Goal: Feedback & Contribution: Leave review/rating

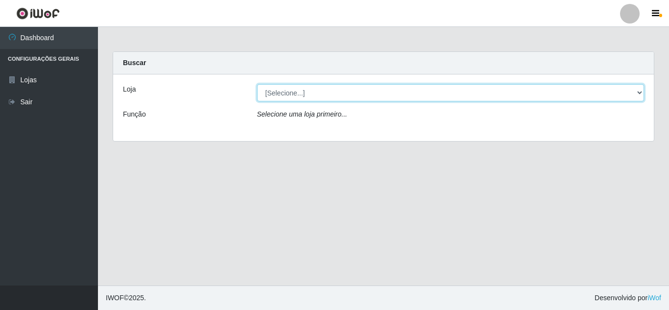
click at [591, 89] on select "[Selecione...] Rede Compras Supermercados - LOJA 5" at bounding box center [451, 92] width 388 height 17
select select "397"
click at [257, 84] on select "[Selecione...] Rede Compras Supermercados - LOJA 5" at bounding box center [451, 92] width 388 height 17
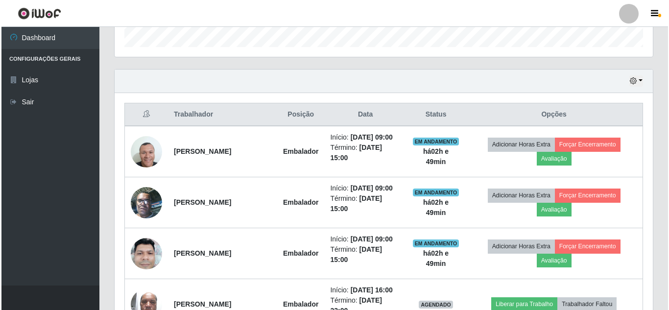
scroll to position [294, 0]
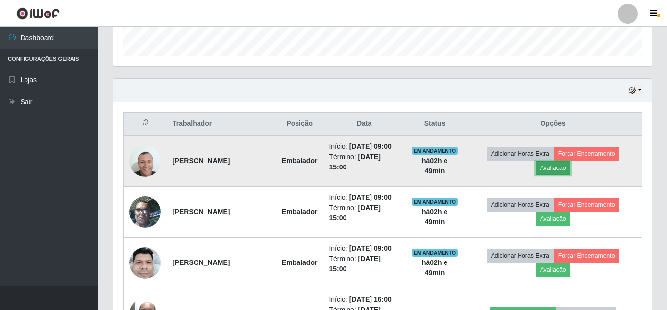
click at [570, 168] on button "Avaliação" at bounding box center [553, 168] width 35 height 14
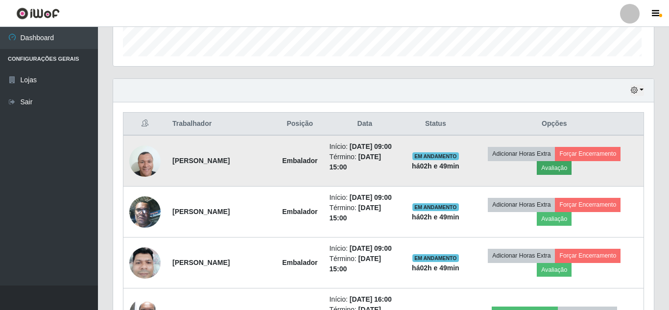
scroll to position [203, 534]
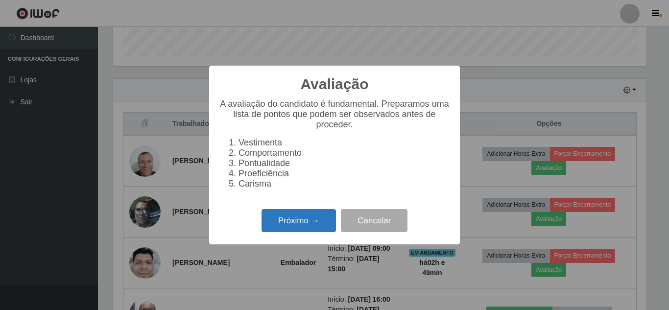
click at [326, 220] on button "Próximo →" at bounding box center [299, 220] width 74 height 23
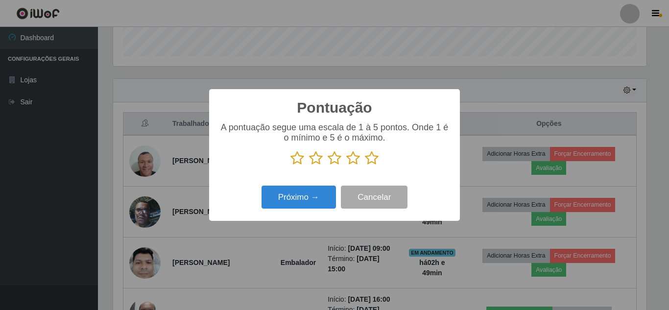
scroll to position [489834, 489504]
drag, startPoint x: 367, startPoint y: 159, endPoint x: 343, endPoint y: 183, distance: 34.0
click at [368, 159] on icon at bounding box center [372, 158] width 14 height 15
click at [365, 166] on input "radio" at bounding box center [365, 166] width 0 height 0
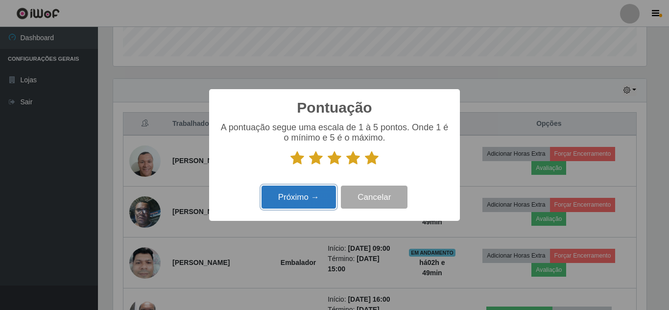
click at [312, 196] on button "Próximo →" at bounding box center [299, 197] width 74 height 23
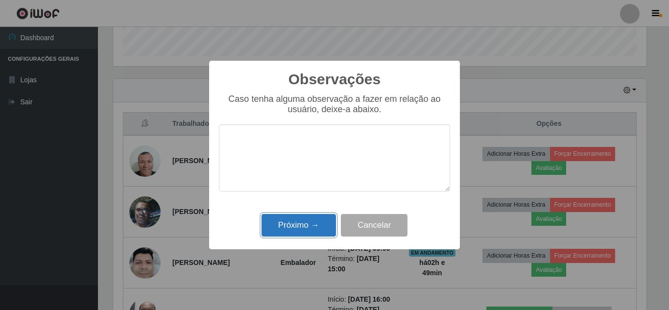
drag, startPoint x: 311, startPoint y: 223, endPoint x: 322, endPoint y: 220, distance: 11.9
click at [312, 222] on button "Próximo →" at bounding box center [299, 225] width 74 height 23
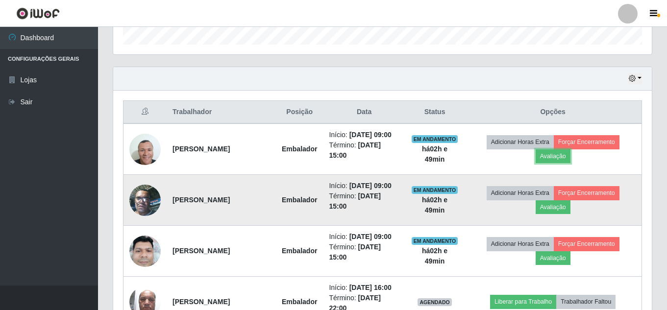
scroll to position [343, 0]
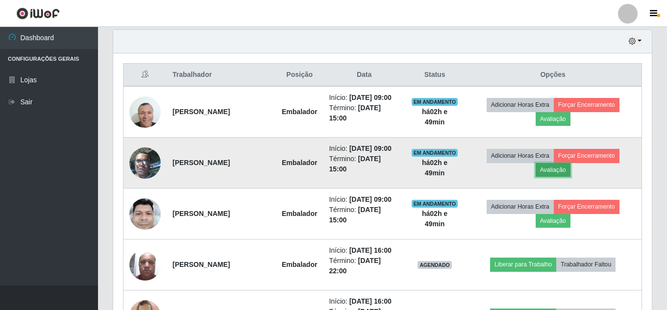
click at [564, 177] on button "Avaliação" at bounding box center [553, 170] width 35 height 14
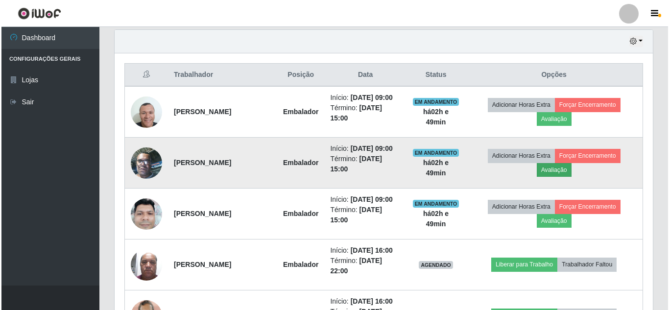
scroll to position [203, 534]
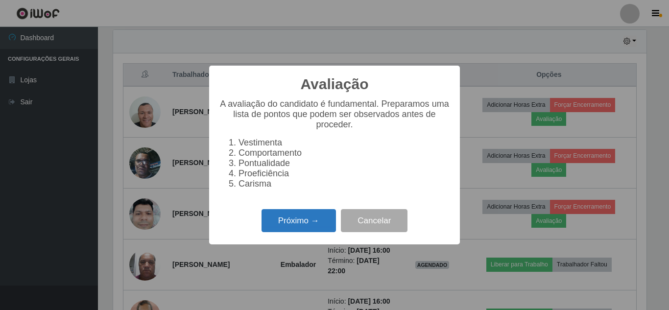
click at [289, 220] on button "Próximo →" at bounding box center [299, 220] width 74 height 23
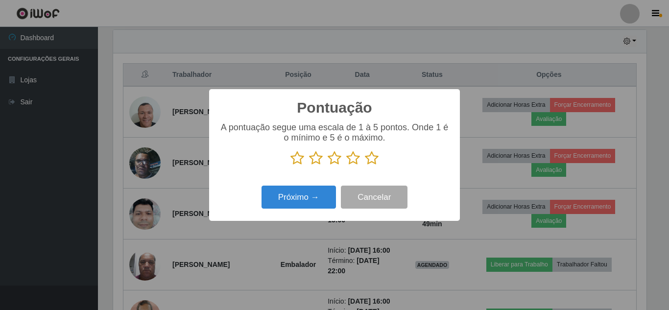
drag, startPoint x: 376, startPoint y: 157, endPoint x: 370, endPoint y: 160, distance: 6.4
click at [372, 159] on icon at bounding box center [372, 158] width 14 height 15
click at [365, 166] on input "radio" at bounding box center [365, 166] width 0 height 0
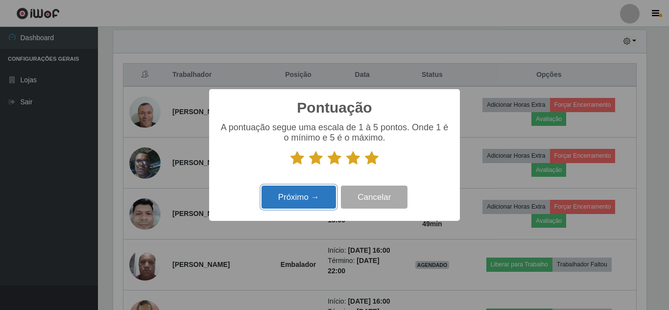
click at [325, 194] on button "Próximo →" at bounding box center [299, 197] width 74 height 23
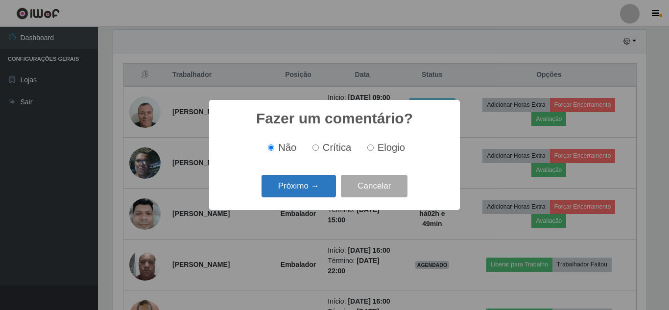
click at [323, 192] on button "Próximo →" at bounding box center [299, 186] width 74 height 23
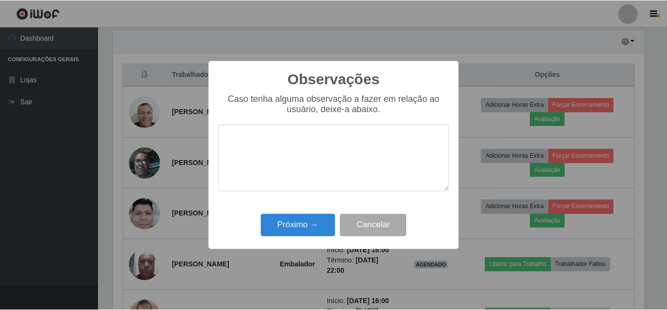
scroll to position [489834, 489504]
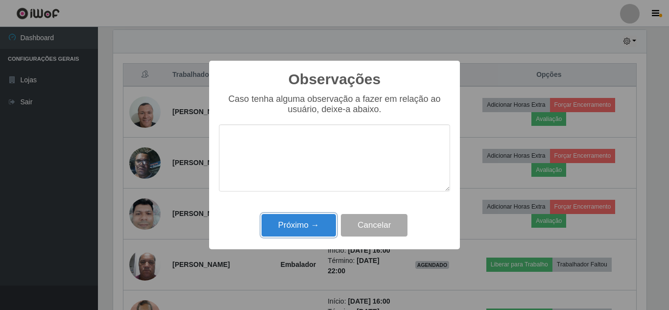
drag, startPoint x: 312, startPoint y: 224, endPoint x: 439, endPoint y: 197, distance: 130.1
click at [332, 223] on button "Próximo →" at bounding box center [299, 225] width 74 height 23
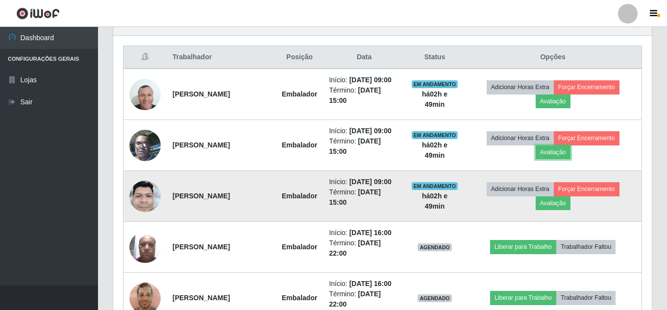
scroll to position [392, 0]
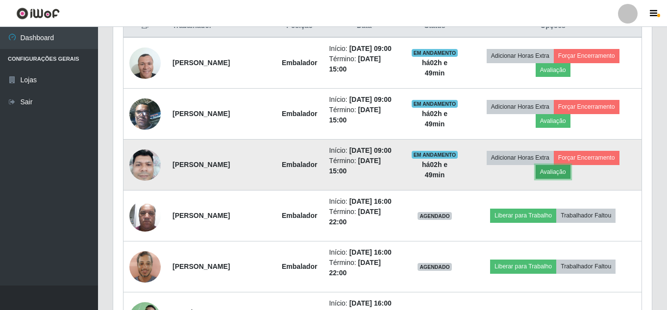
click at [564, 179] on button "Avaliação" at bounding box center [553, 172] width 35 height 14
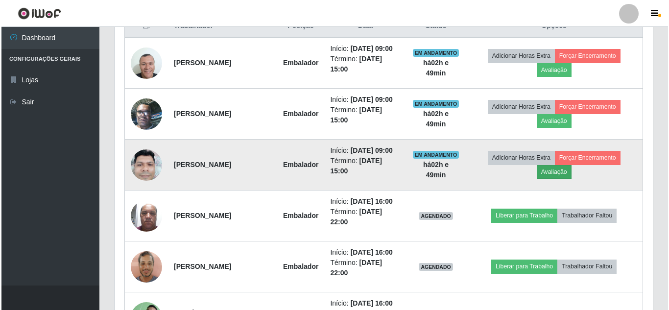
scroll to position [203, 534]
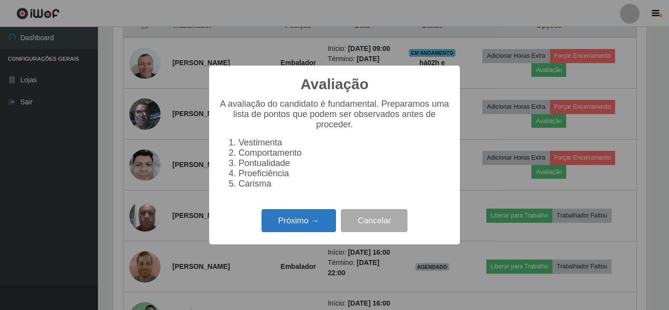
drag, startPoint x: 299, startPoint y: 221, endPoint x: 305, endPoint y: 220, distance: 6.1
click at [305, 220] on button "Próximo →" at bounding box center [299, 220] width 74 height 23
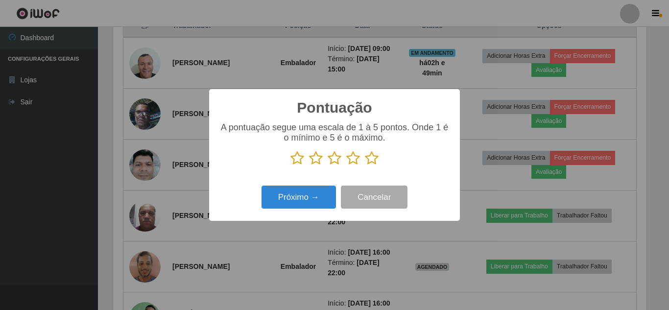
click at [375, 160] on icon at bounding box center [372, 158] width 14 height 15
click at [365, 166] on input "radio" at bounding box center [365, 166] width 0 height 0
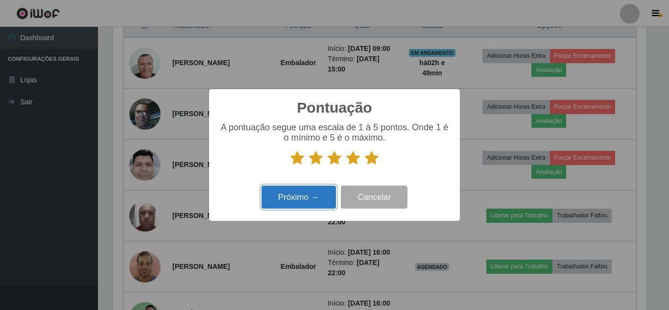
click at [301, 197] on button "Próximo →" at bounding box center [299, 197] width 74 height 23
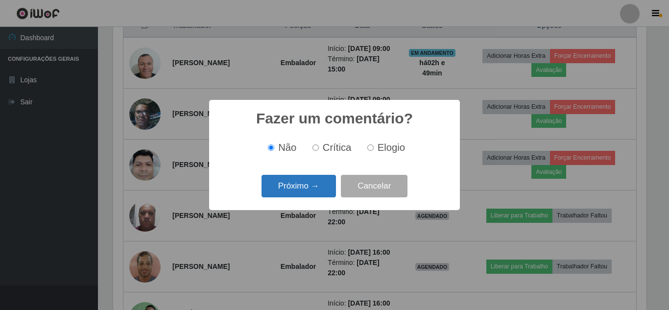
click at [305, 191] on button "Próximo →" at bounding box center [299, 186] width 74 height 23
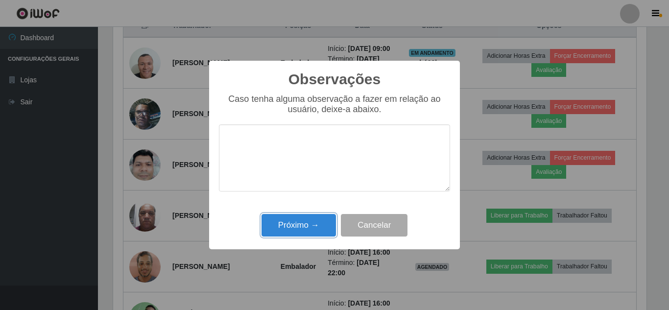
click at [308, 221] on button "Próximo →" at bounding box center [299, 225] width 74 height 23
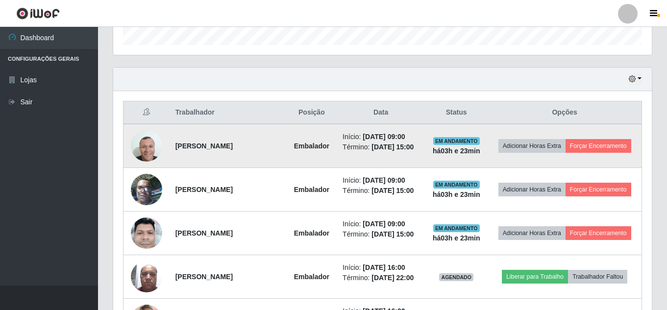
scroll to position [289, 0]
